Goal: Find specific page/section: Find specific page/section

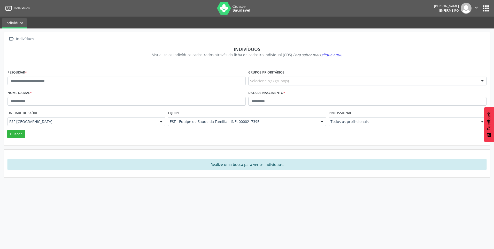
click at [483, 11] on button "apps" at bounding box center [486, 8] width 9 height 9
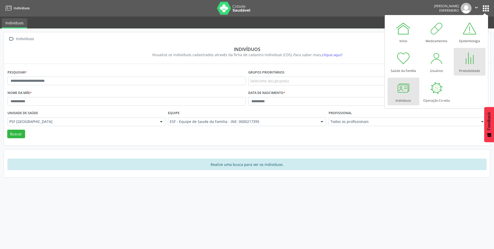
click at [467, 58] on div at bounding box center [470, 58] width 16 height 16
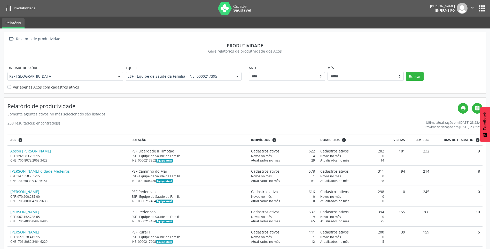
click at [484, 7] on button "apps" at bounding box center [482, 8] width 9 height 9
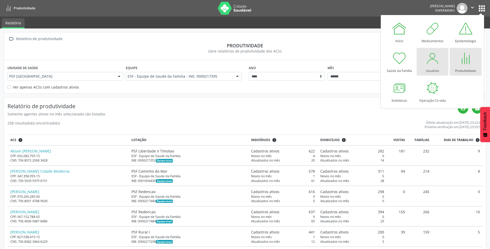
click at [437, 65] on div at bounding box center [433, 58] width 16 height 16
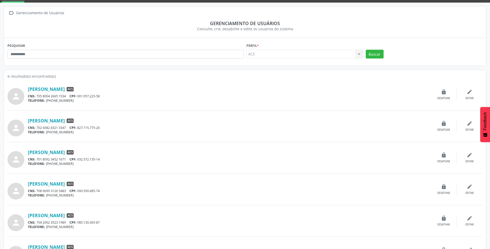
scroll to position [47, 0]
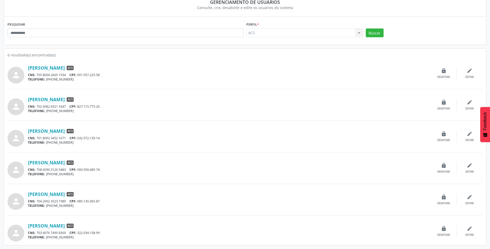
click at [64, 199] on div "CNS: 704 2002 3523 1989 CPF: 985.130.365-87" at bounding box center [229, 201] width 403 height 4
click at [64, 196] on link "[PERSON_NAME]" at bounding box center [46, 194] width 37 height 6
click at [44, 100] on link "[PERSON_NAME]" at bounding box center [46, 99] width 37 height 6
